Goal: Transaction & Acquisition: Purchase product/service

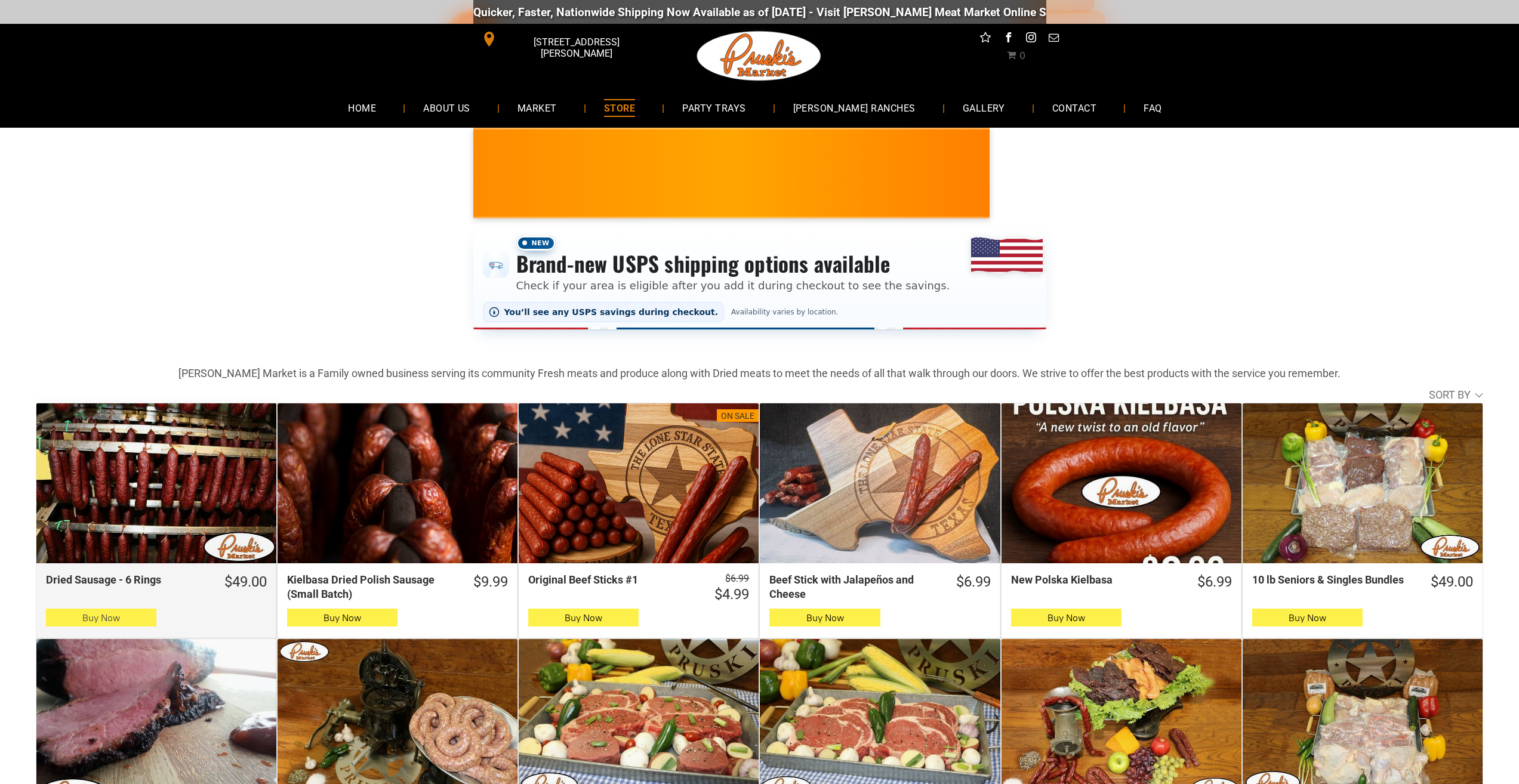
click at [98, 619] on icon "button" at bounding box center [101, 617] width 13 height 14
click at [59, 615] on button "Buy Now" at bounding box center [101, 617] width 110 height 18
click at [95, 619] on icon "button" at bounding box center [101, 617] width 13 height 14
